Goal: Task Accomplishment & Management: Use online tool/utility

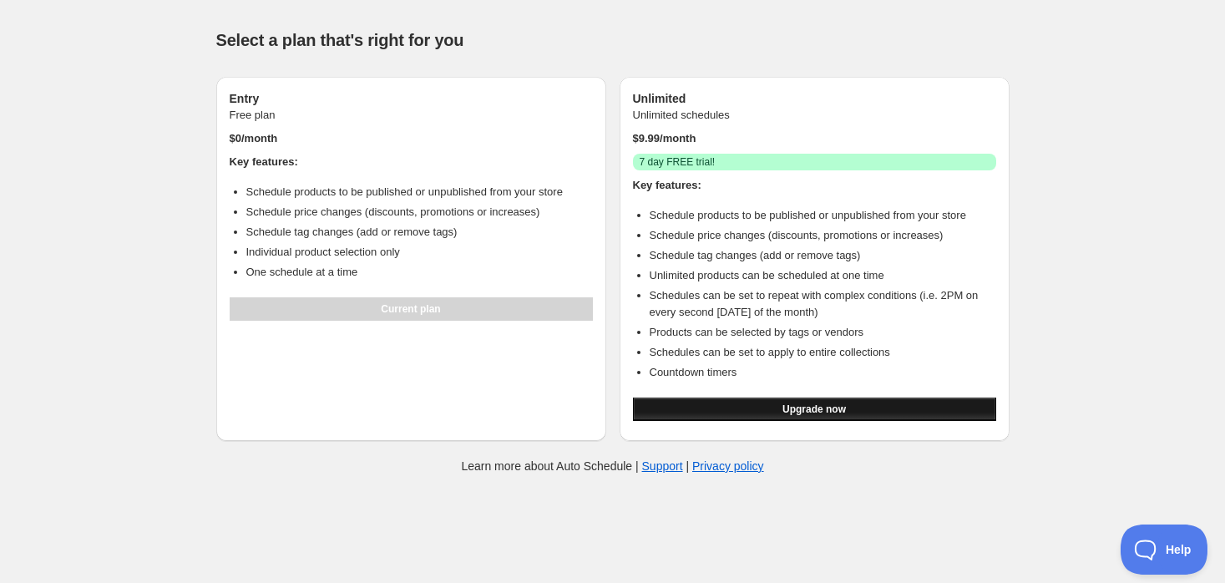
click at [769, 408] on button "Upgrade now" at bounding box center [814, 409] width 363 height 23
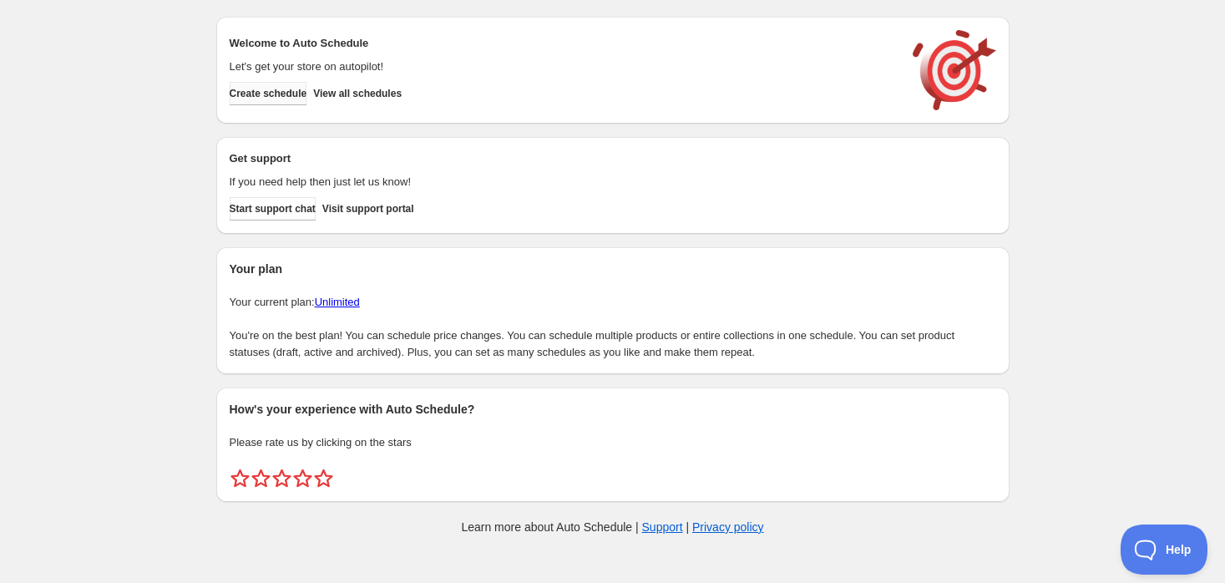
click at [286, 95] on span "Create schedule" at bounding box center [269, 93] width 78 height 13
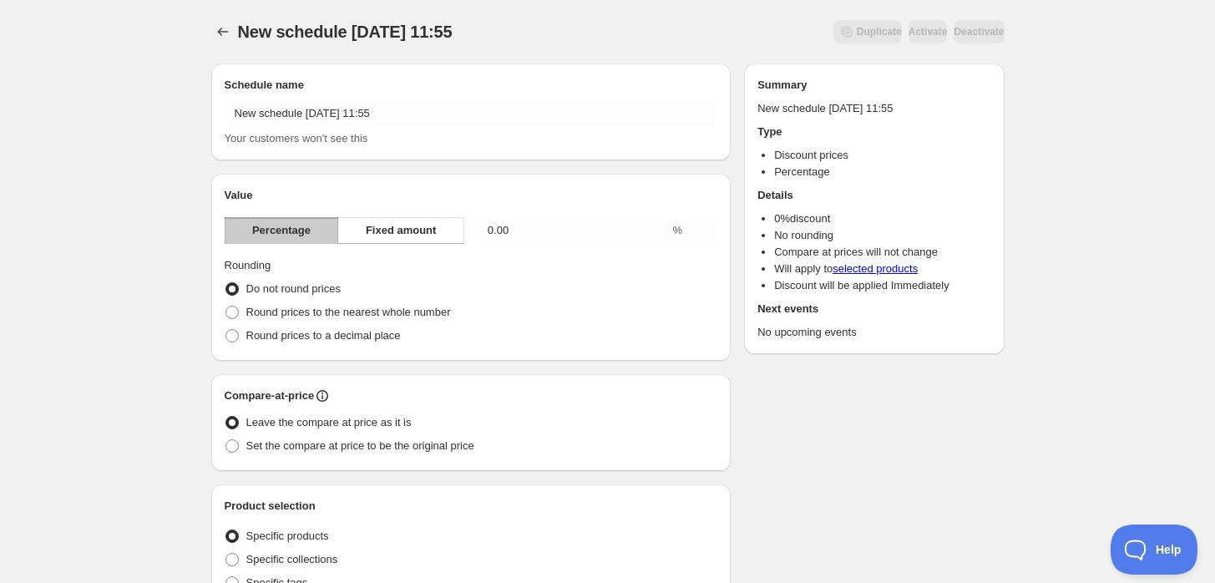
click at [220, 32] on icon "Schedules" at bounding box center [222, 32] width 11 height 8
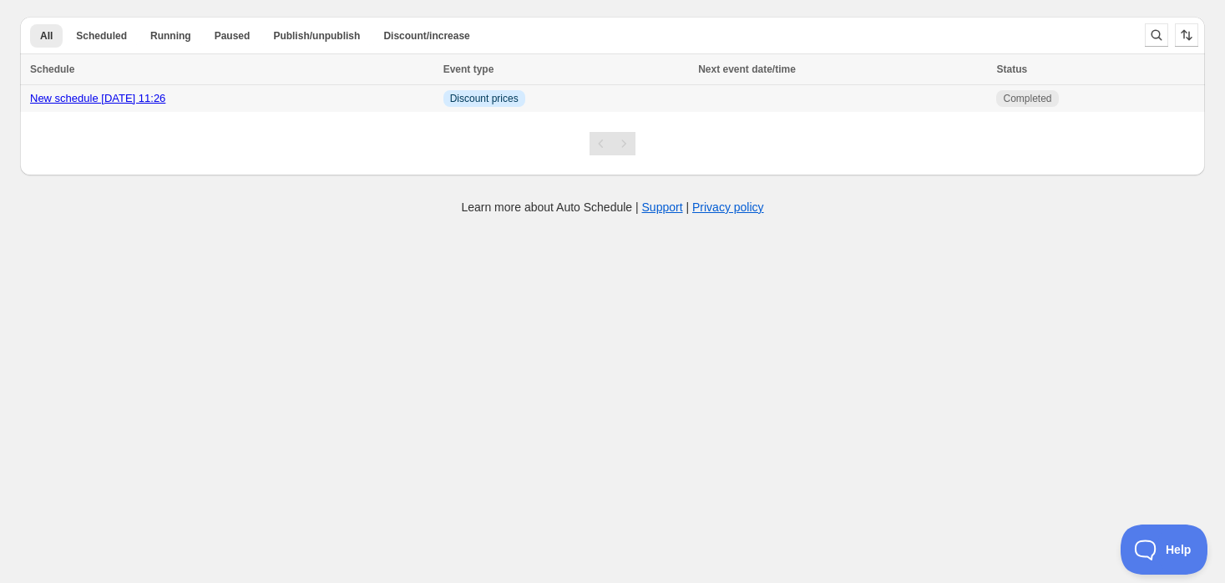
click at [515, 99] on span "Discount prices" at bounding box center [484, 98] width 68 height 13
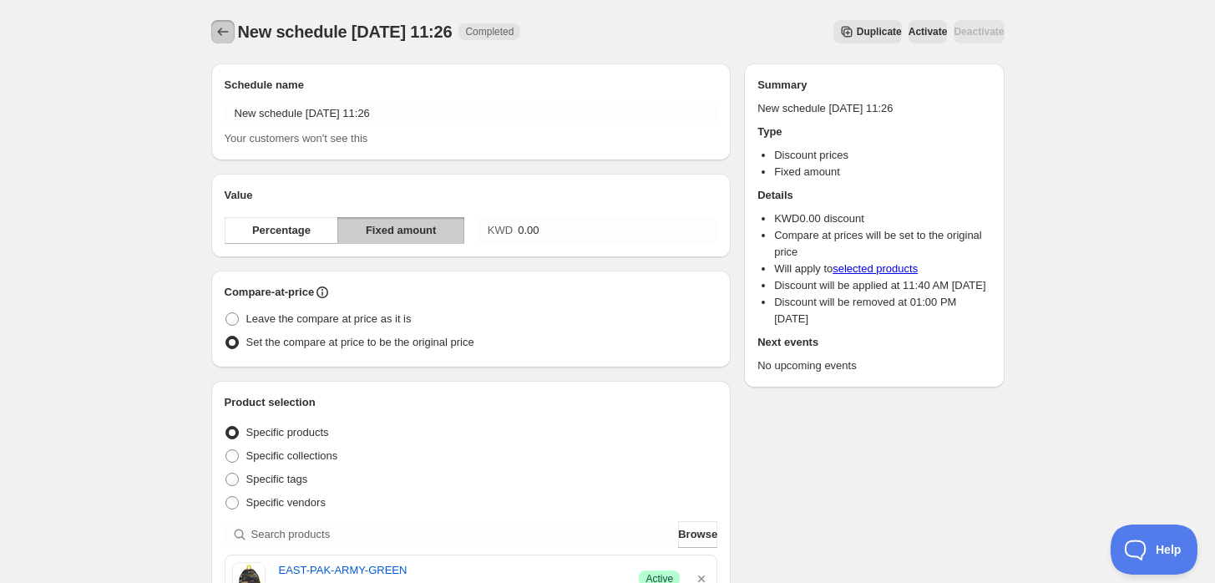
click at [228, 34] on icon "Schedules" at bounding box center [223, 31] width 17 height 17
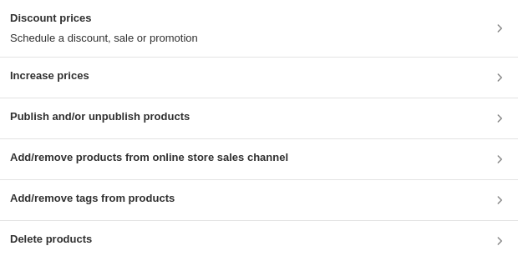
click at [127, 20] on h3 "Discount prices" at bounding box center [104, 18] width 188 height 17
